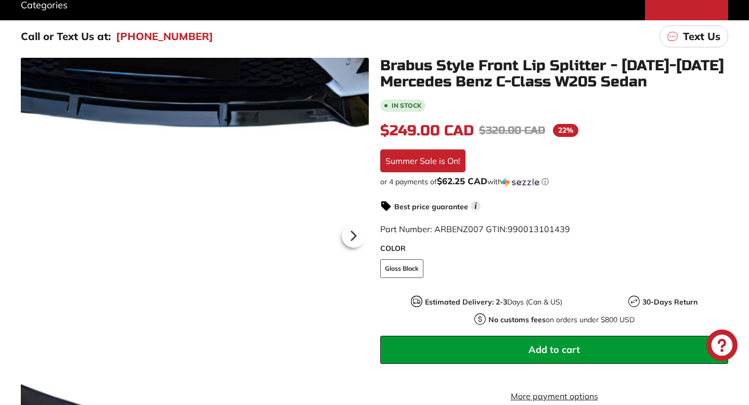
scroll to position [231, 0]
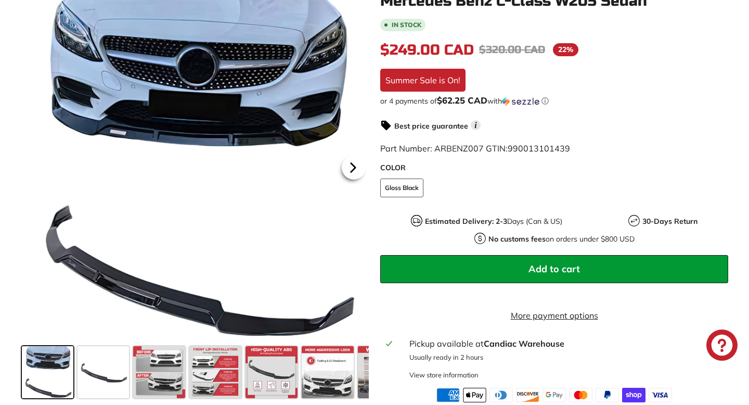
click at [352, 172] on icon at bounding box center [353, 167] width 4 height 9
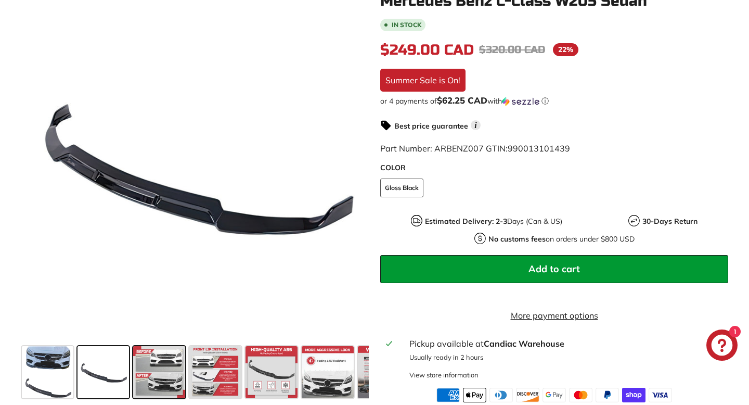
click at [171, 370] on span at bounding box center [159, 372] width 52 height 52
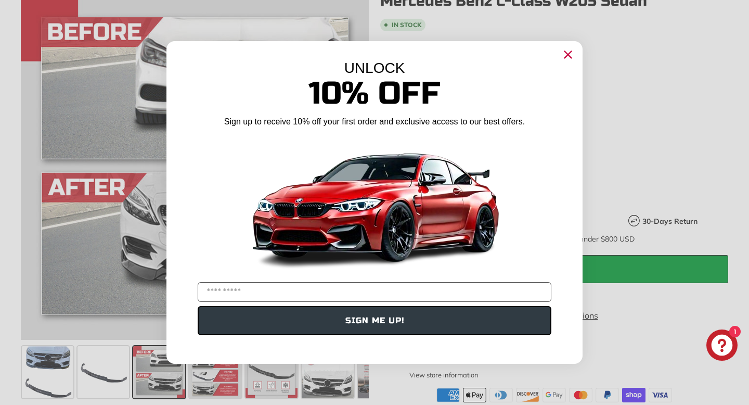
click at [570, 57] on icon "Close dialog" at bounding box center [568, 54] width 7 height 7
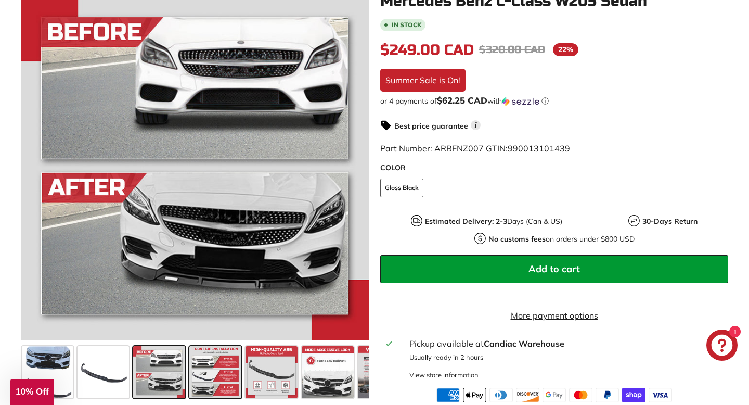
click at [211, 387] on span at bounding box center [215, 372] width 52 height 52
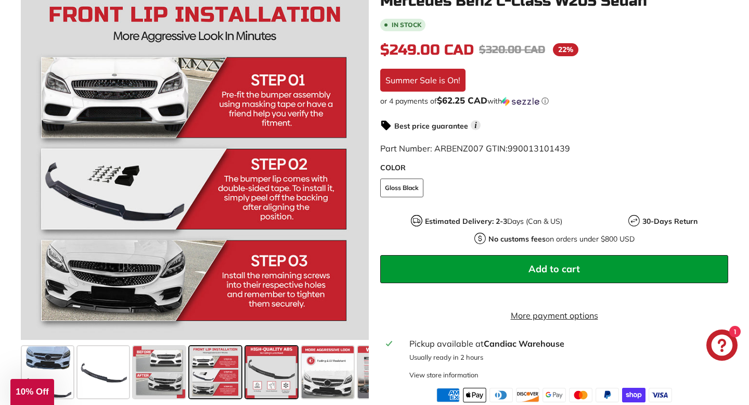
click at [267, 378] on span at bounding box center [271, 372] width 52 height 52
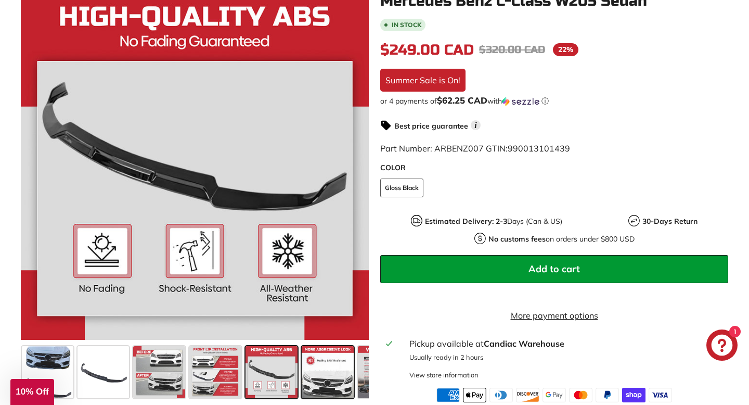
click at [322, 378] on span at bounding box center [328, 372] width 52 height 52
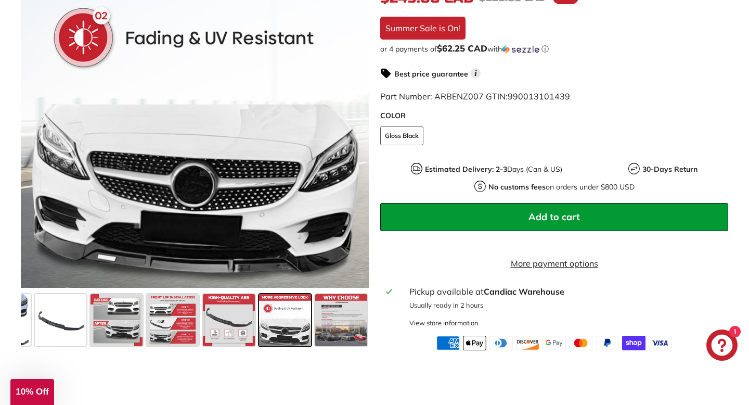
scroll to position [298, 0]
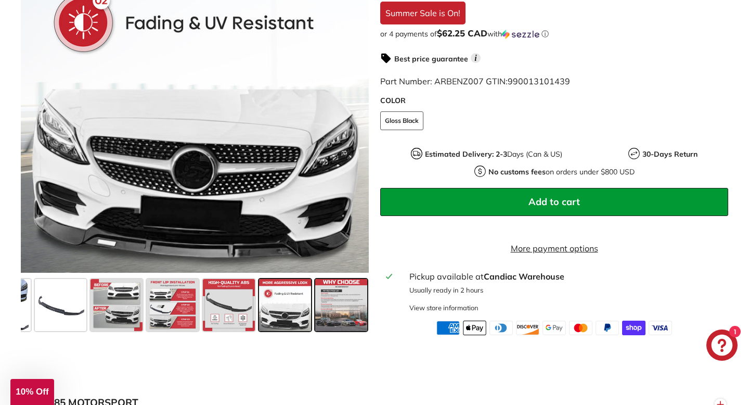
click at [344, 323] on span at bounding box center [341, 305] width 52 height 52
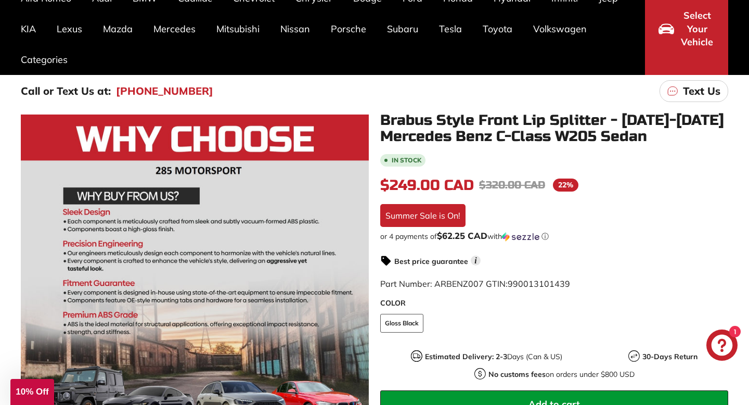
scroll to position [94, 0]
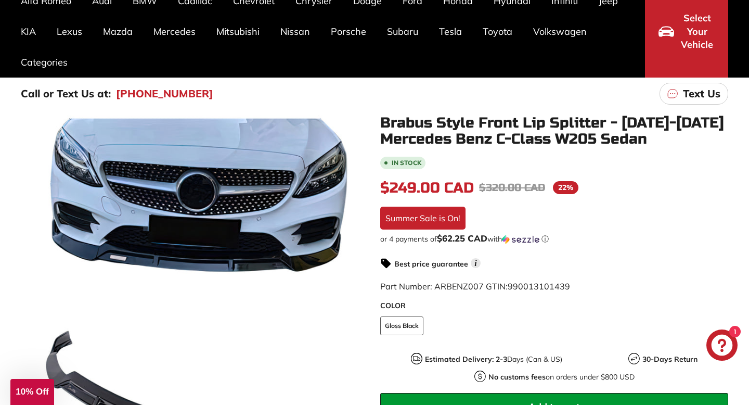
scroll to position [94, 0]
